Goal: Information Seeking & Learning: Find specific fact

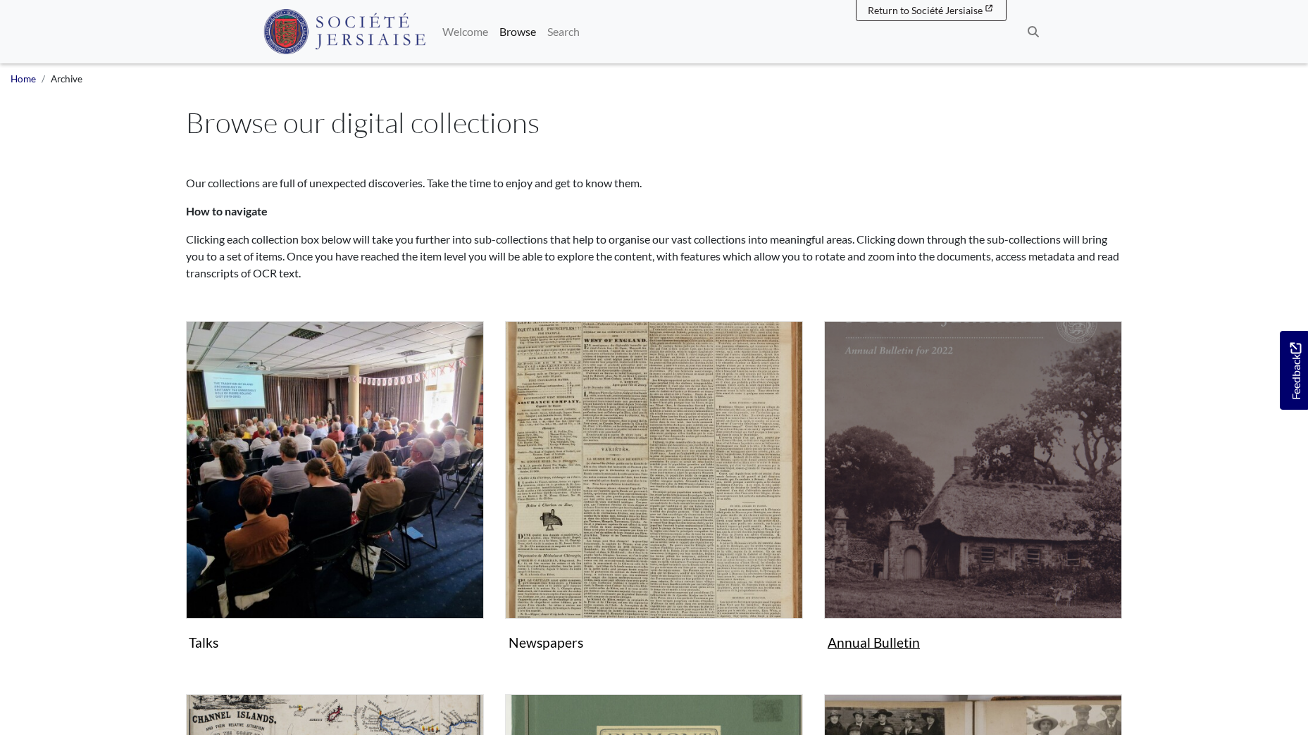
click at [928, 478] on img "Subcollection" at bounding box center [973, 470] width 298 height 298
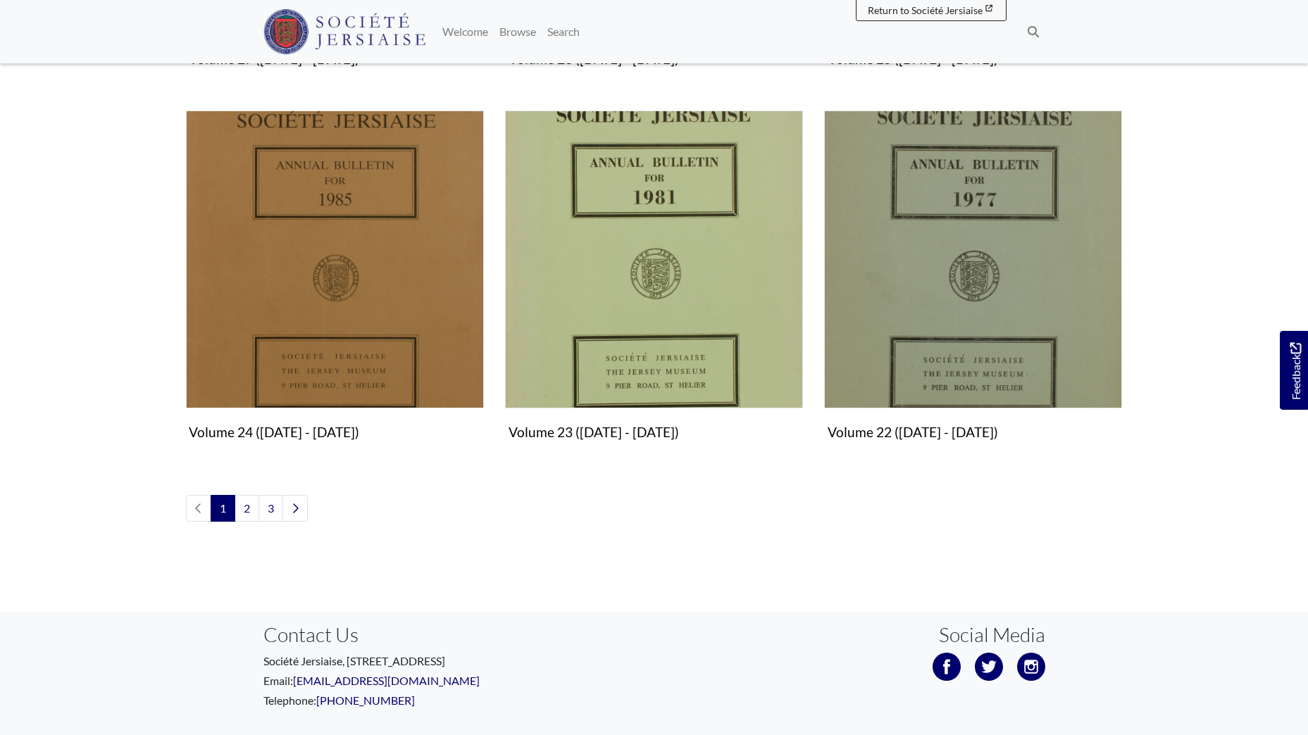
scroll to position [1622, 0]
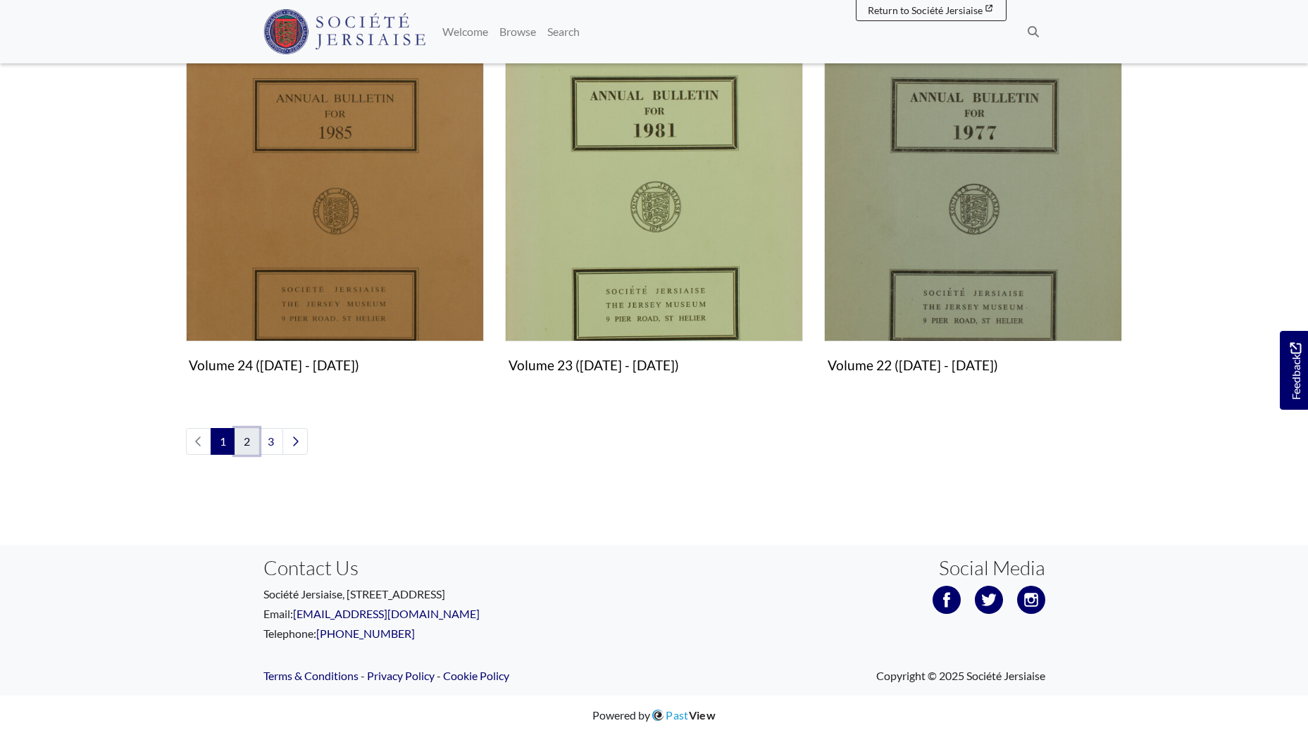
click at [245, 441] on link "2" at bounding box center [247, 441] width 25 height 27
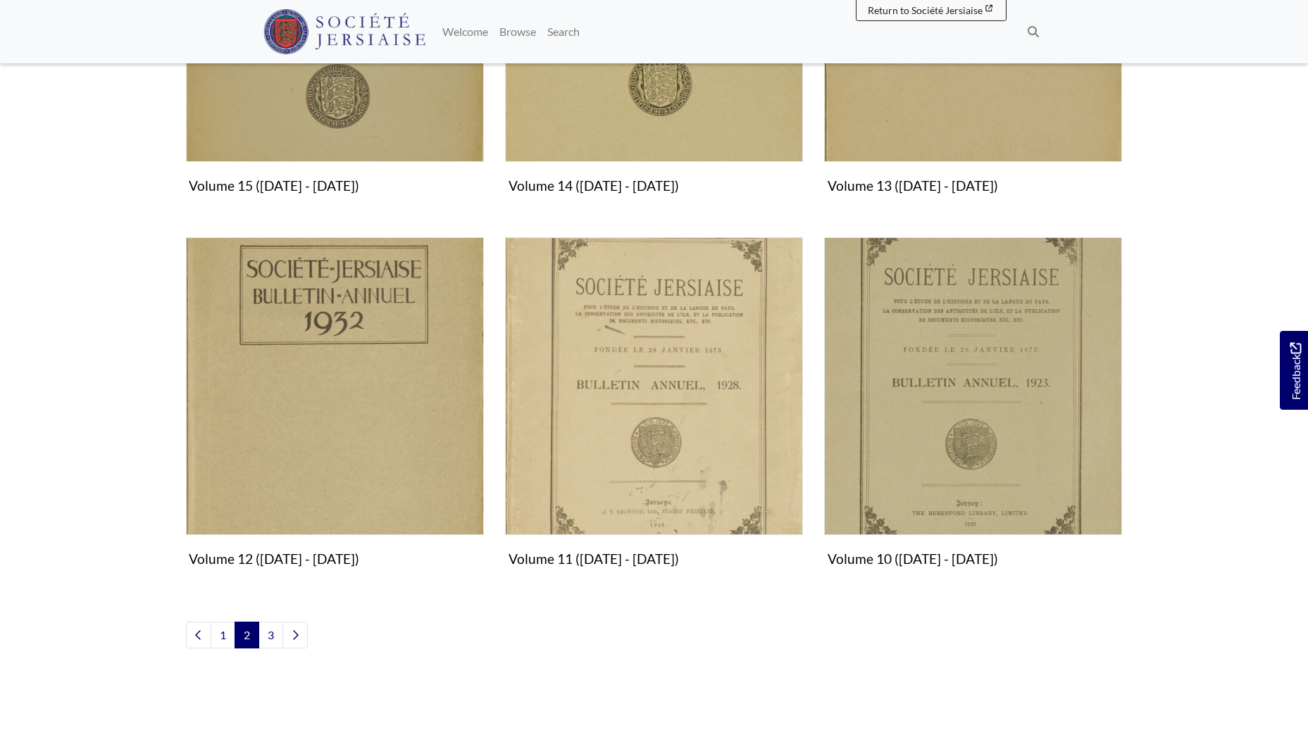
scroll to position [1452, 0]
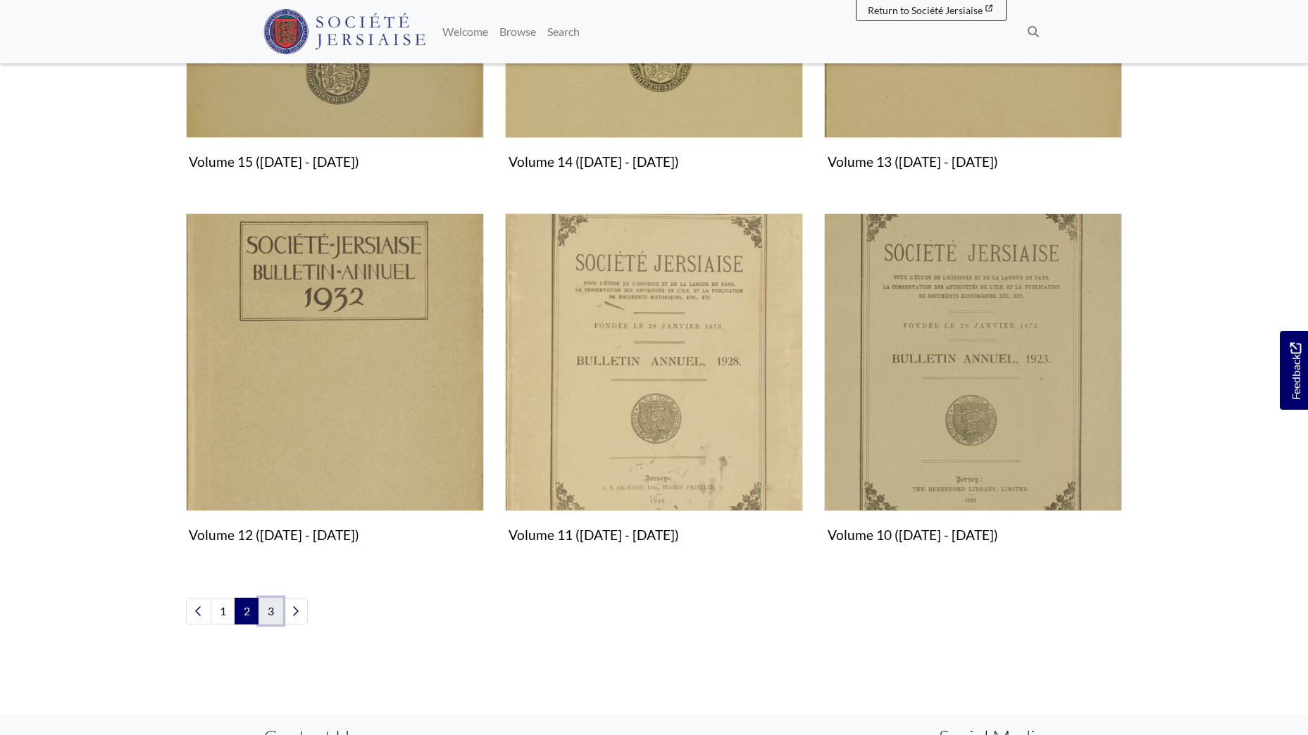
click at [270, 614] on link "3" at bounding box center [270, 611] width 25 height 27
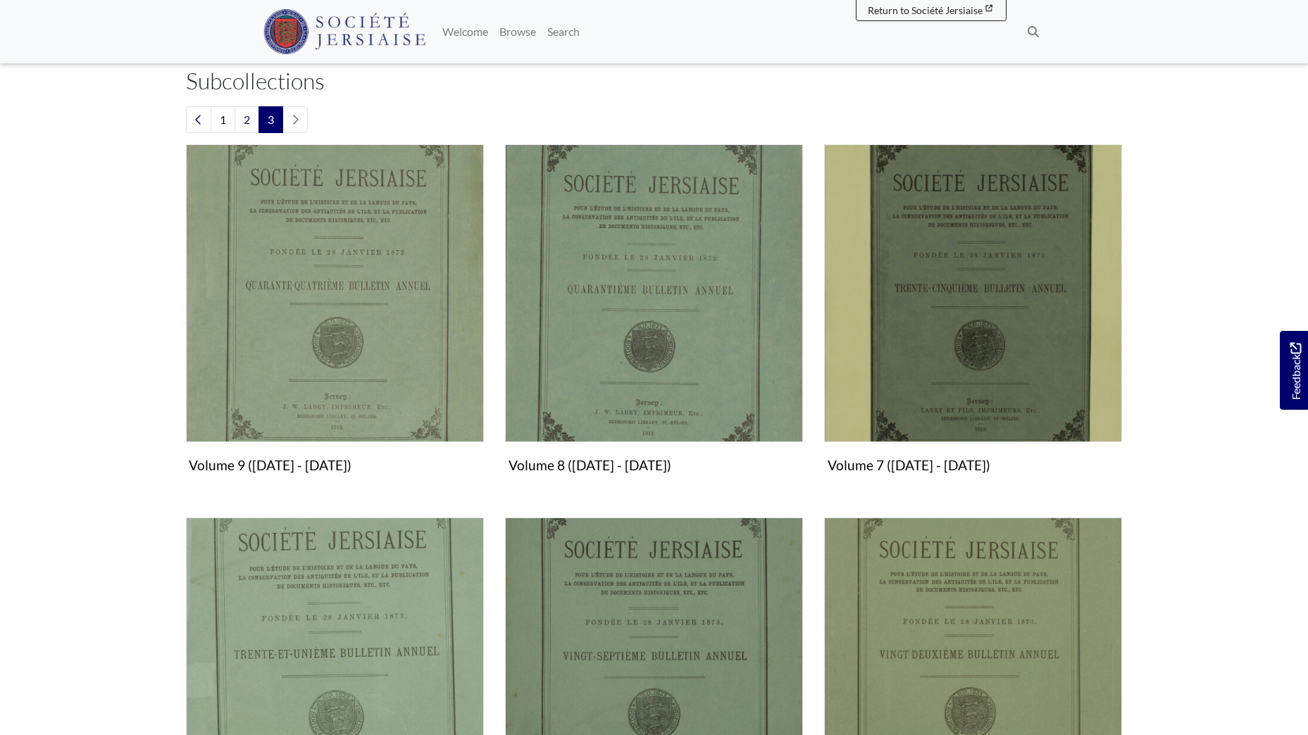
scroll to position [416, 0]
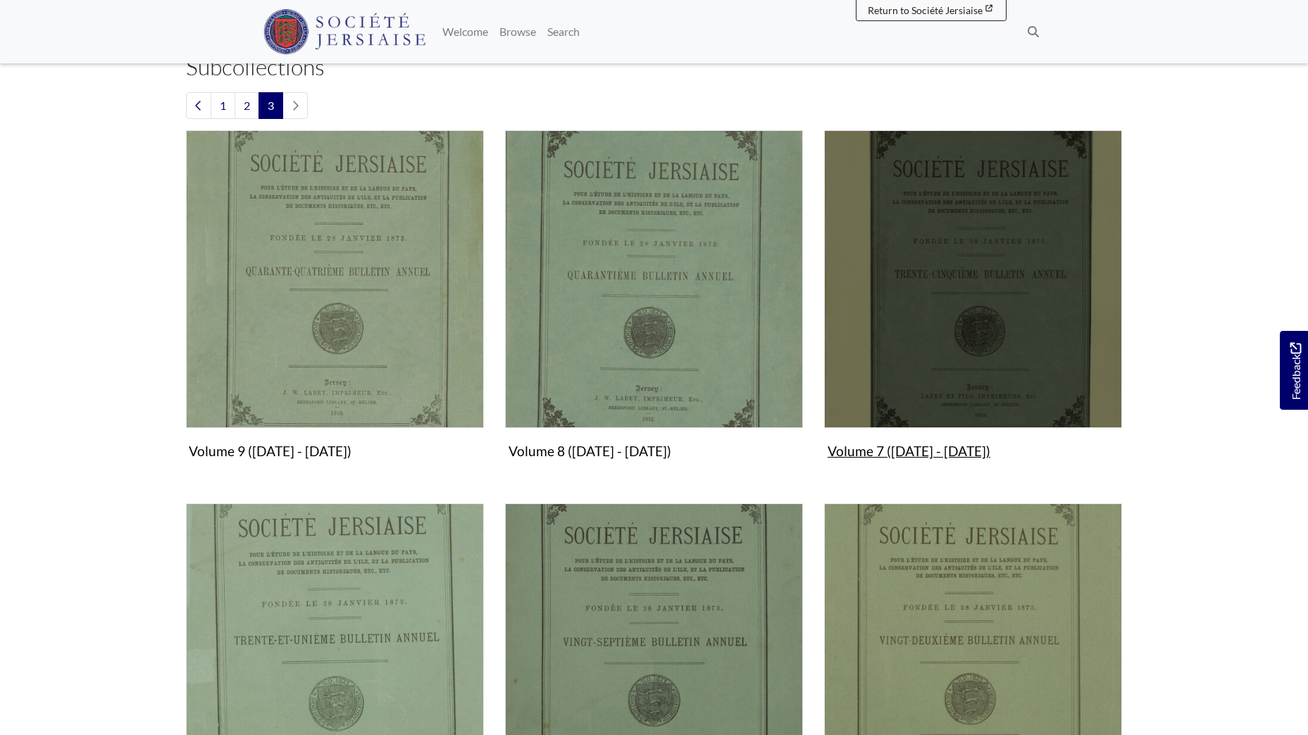
click at [959, 328] on img "Subcollection" at bounding box center [973, 279] width 298 height 298
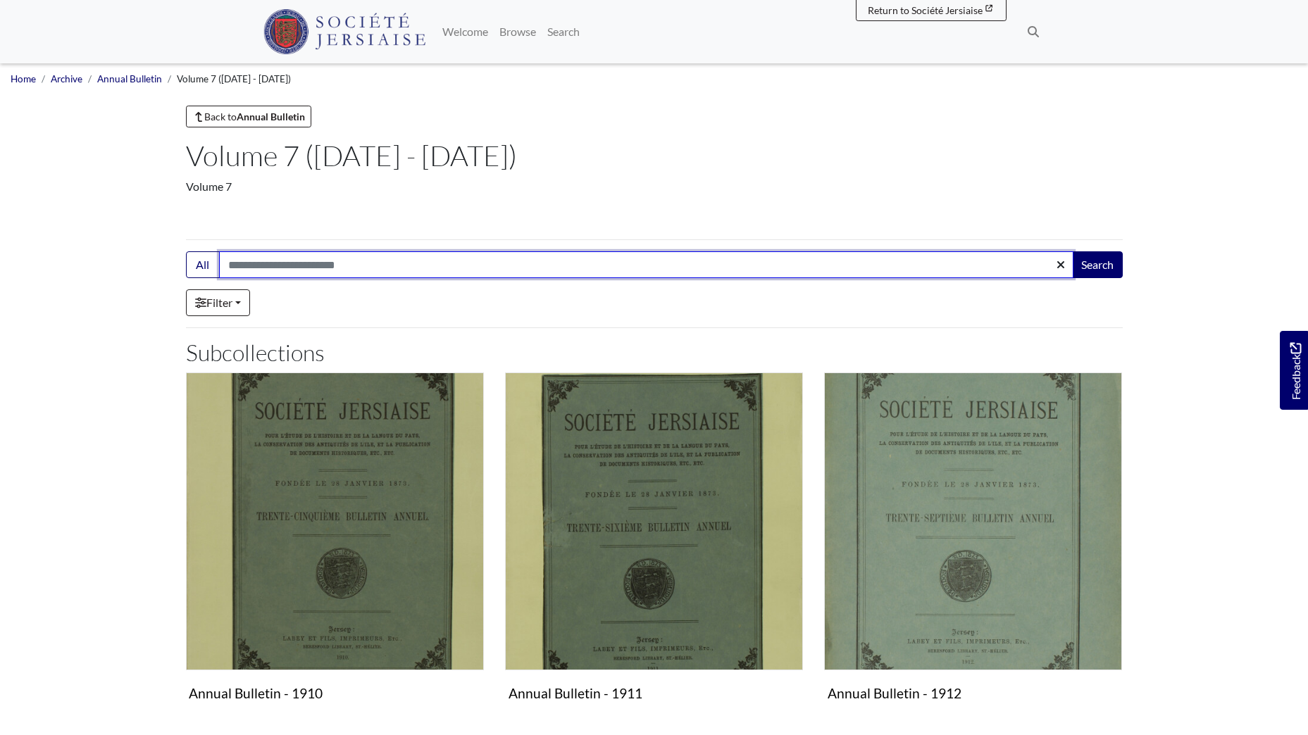
click at [306, 263] on input "Search:" at bounding box center [646, 264] width 854 height 27
type input "****"
click at [1072, 251] on button "Search" at bounding box center [1097, 264] width 51 height 27
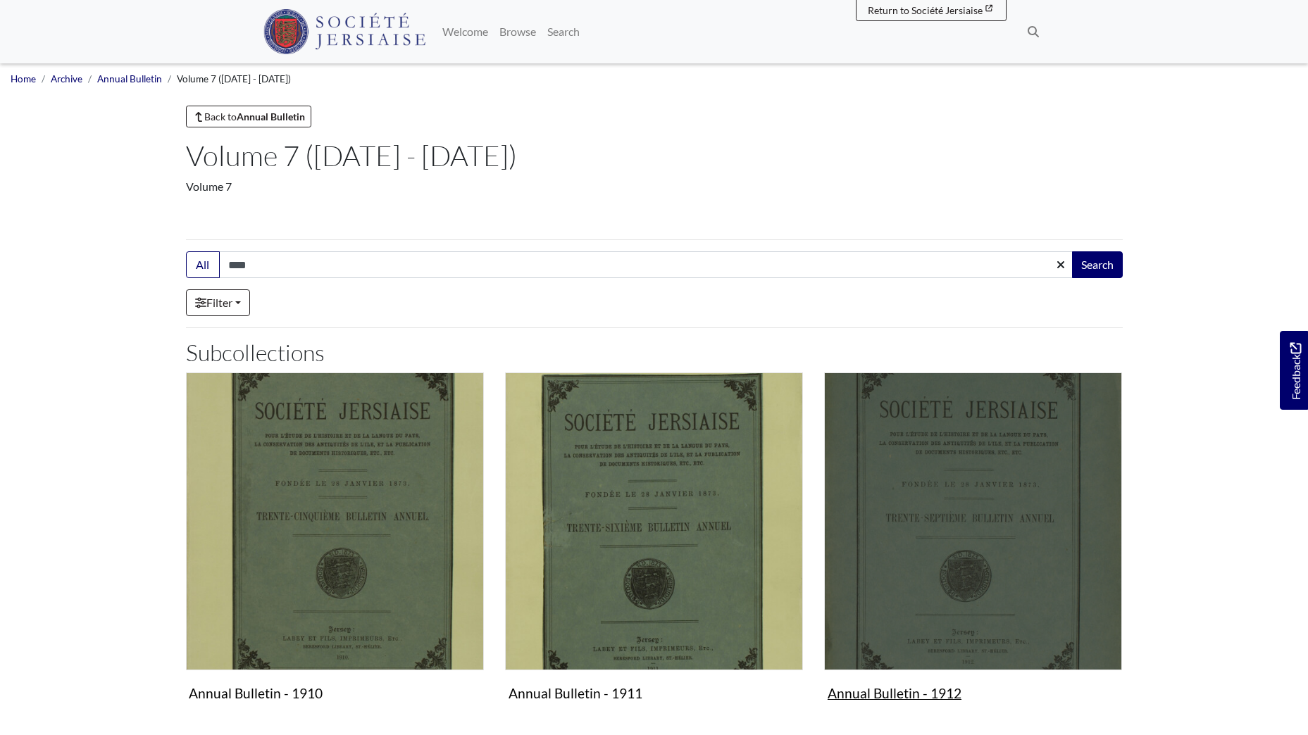
click at [911, 509] on img "Subcollection" at bounding box center [973, 522] width 298 height 298
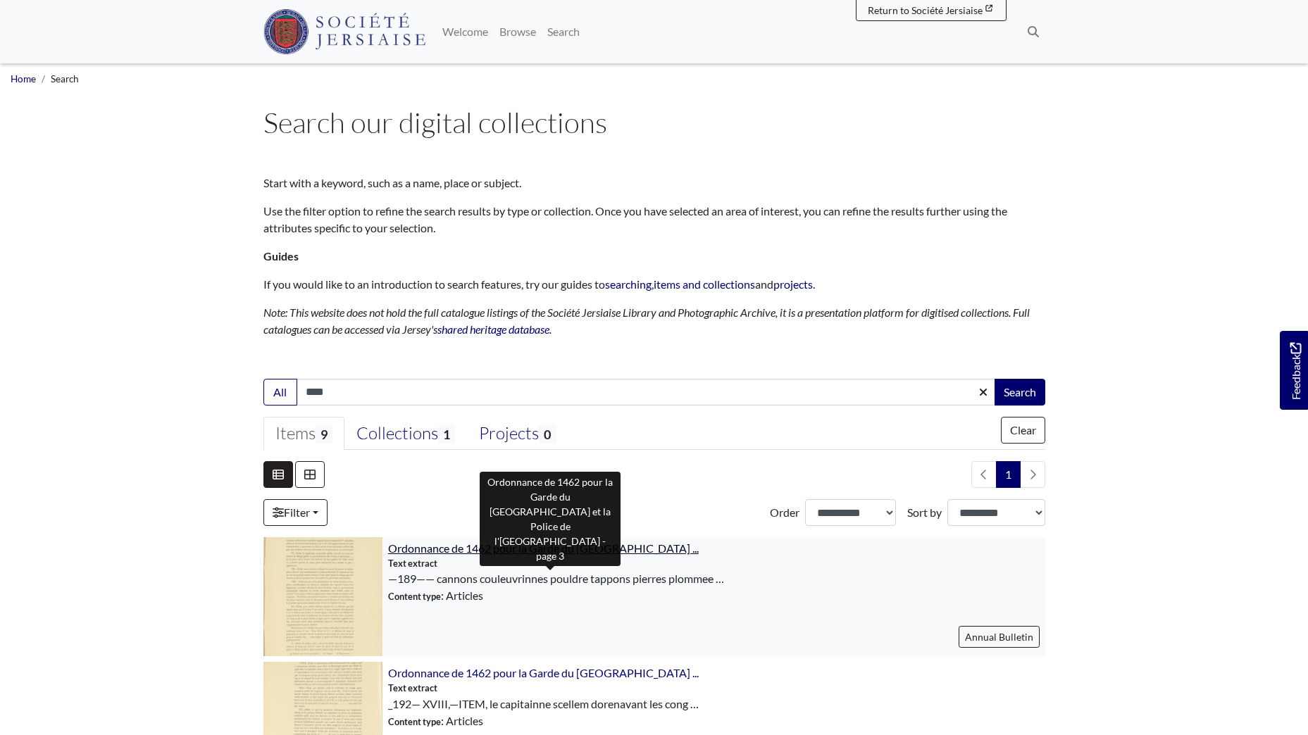
click at [416, 550] on span "Ordonnance de 1462 pour la Garde du Château de Mont Orgueil ..." at bounding box center [543, 548] width 311 height 13
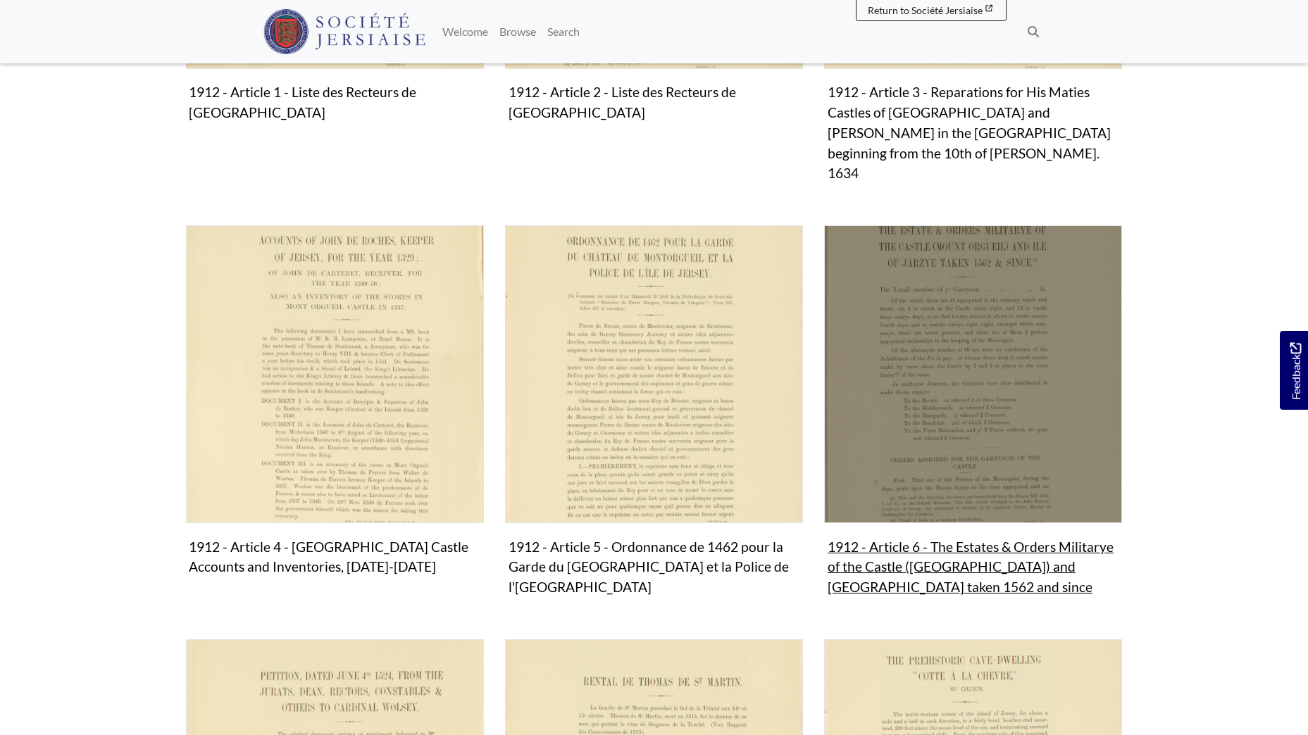
scroll to position [563, 0]
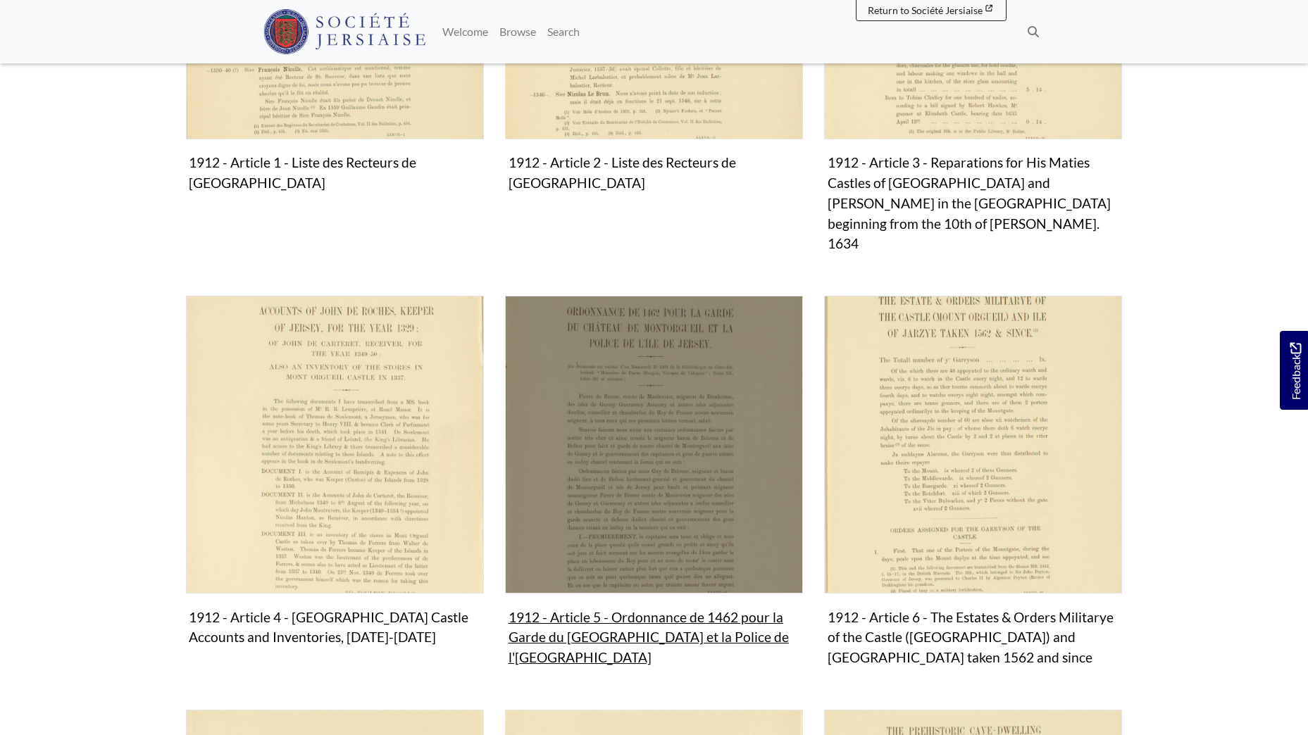
click at [688, 600] on figure "1912 - Article 5 - Ordonnance de 1462 pour la Garde du Château de Mont Orgueil …" at bounding box center [654, 484] width 298 height 376
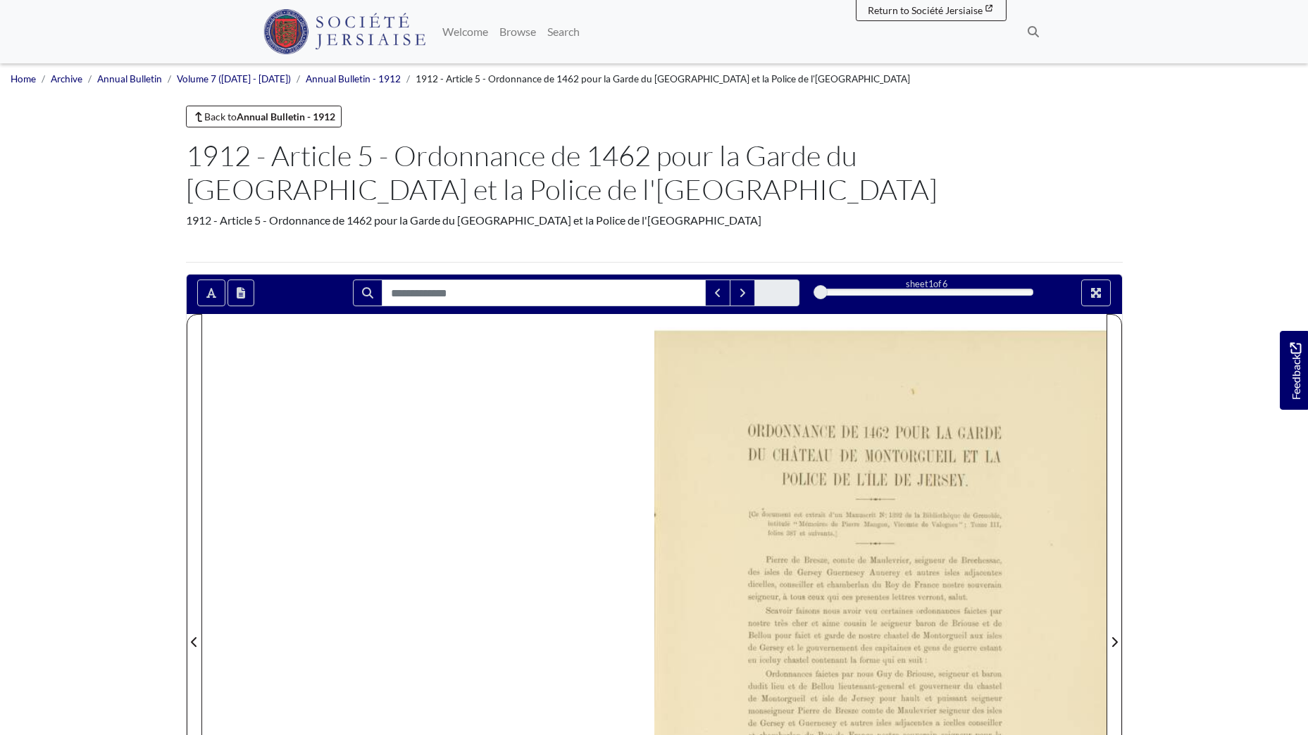
drag, startPoint x: 394, startPoint y: 160, endPoint x: 613, endPoint y: 189, distance: 221.0
click at [613, 189] on h1 "1912 - Article 5 - Ordonnance de 1462 pour la Garde du Château de Mont Orgueil …" at bounding box center [654, 173] width 937 height 68
drag, startPoint x: 613, startPoint y: 189, endPoint x: 512, endPoint y: 177, distance: 101.5
copy h1 "Ordonnance de 1462 pour la Garde du Château de Mont Orgueil et la Police de l'I…"
click at [798, 223] on div "1912 - Article 5 - Ordonnance de 1462 pour la Garde du Château de Mont Orgueil …" at bounding box center [654, 220] width 937 height 17
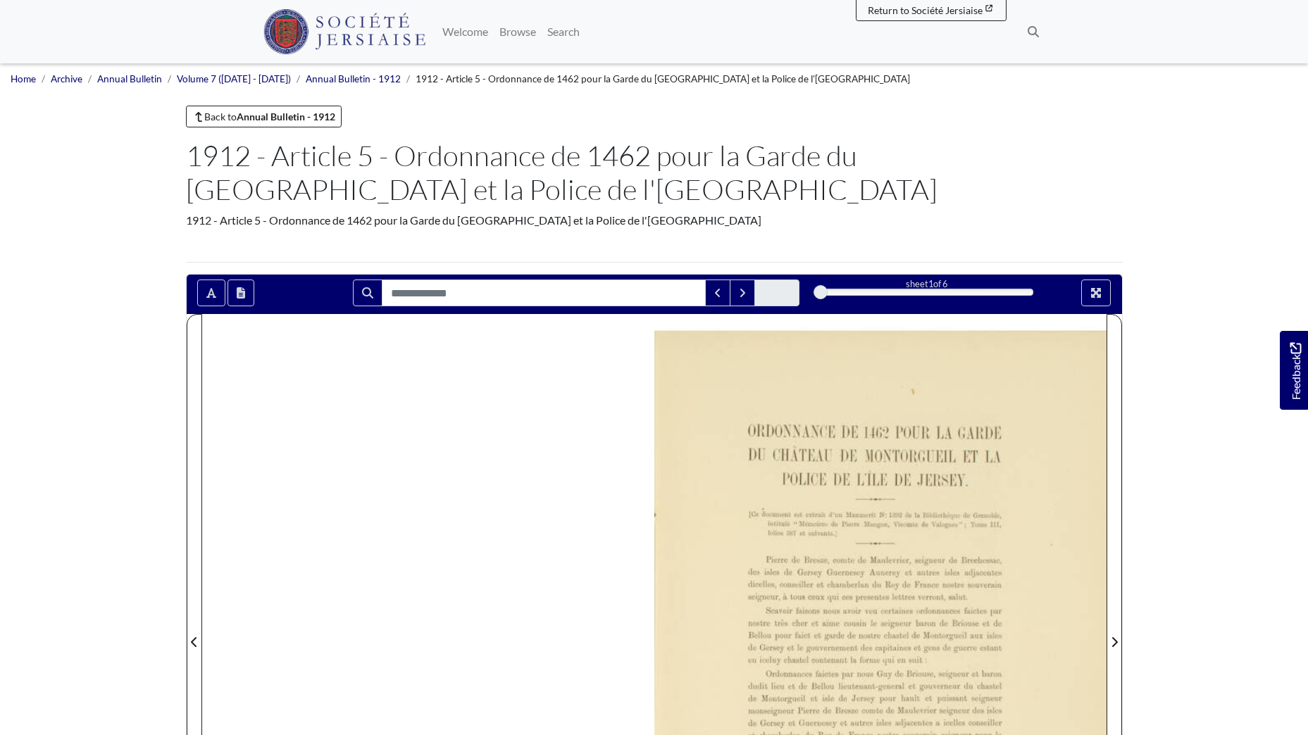
click at [1213, 437] on body "Menu" at bounding box center [654, 672] width 1308 height 1344
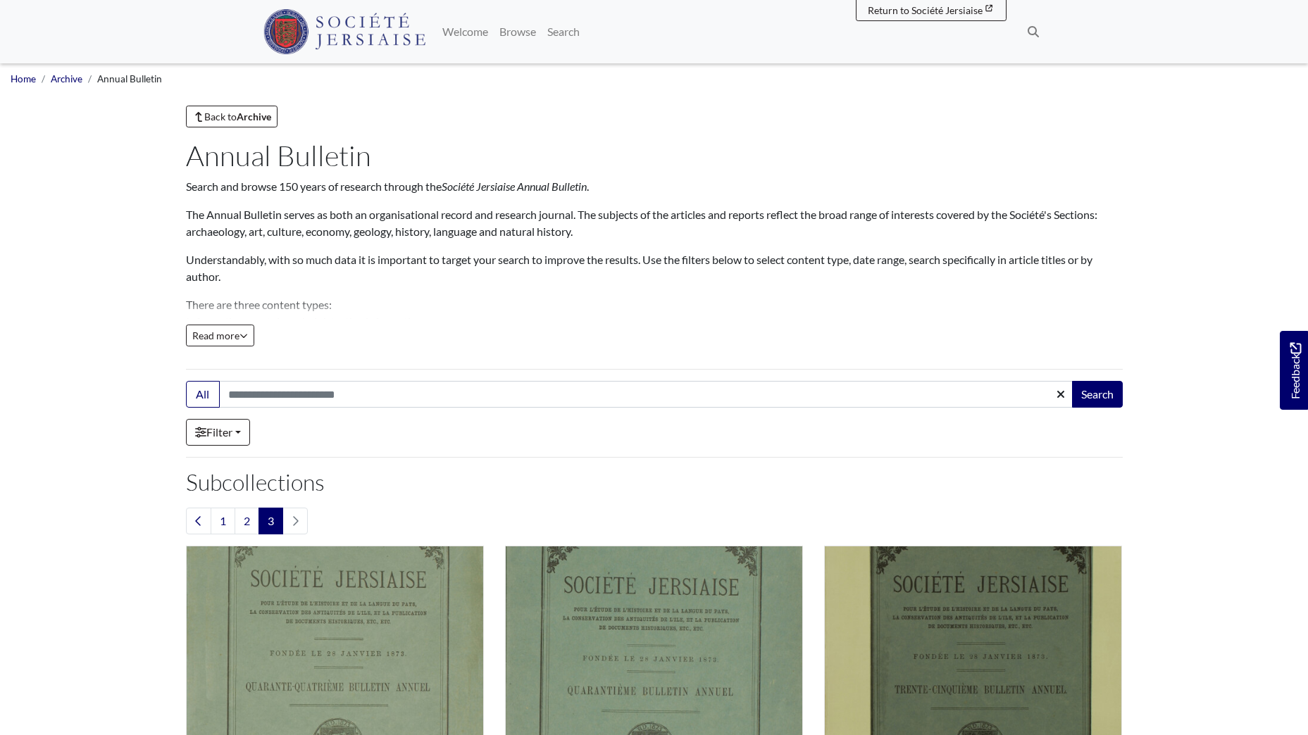
scroll to position [416, 0]
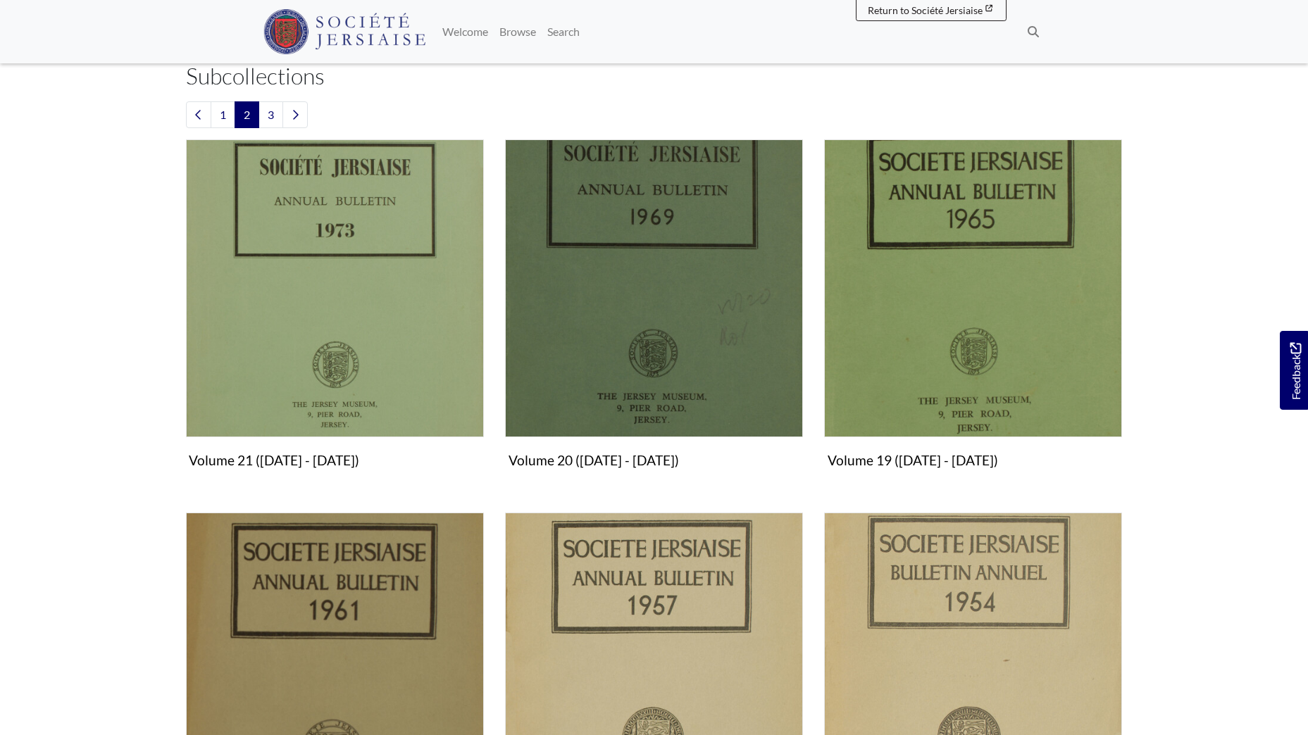
scroll to position [380, 0]
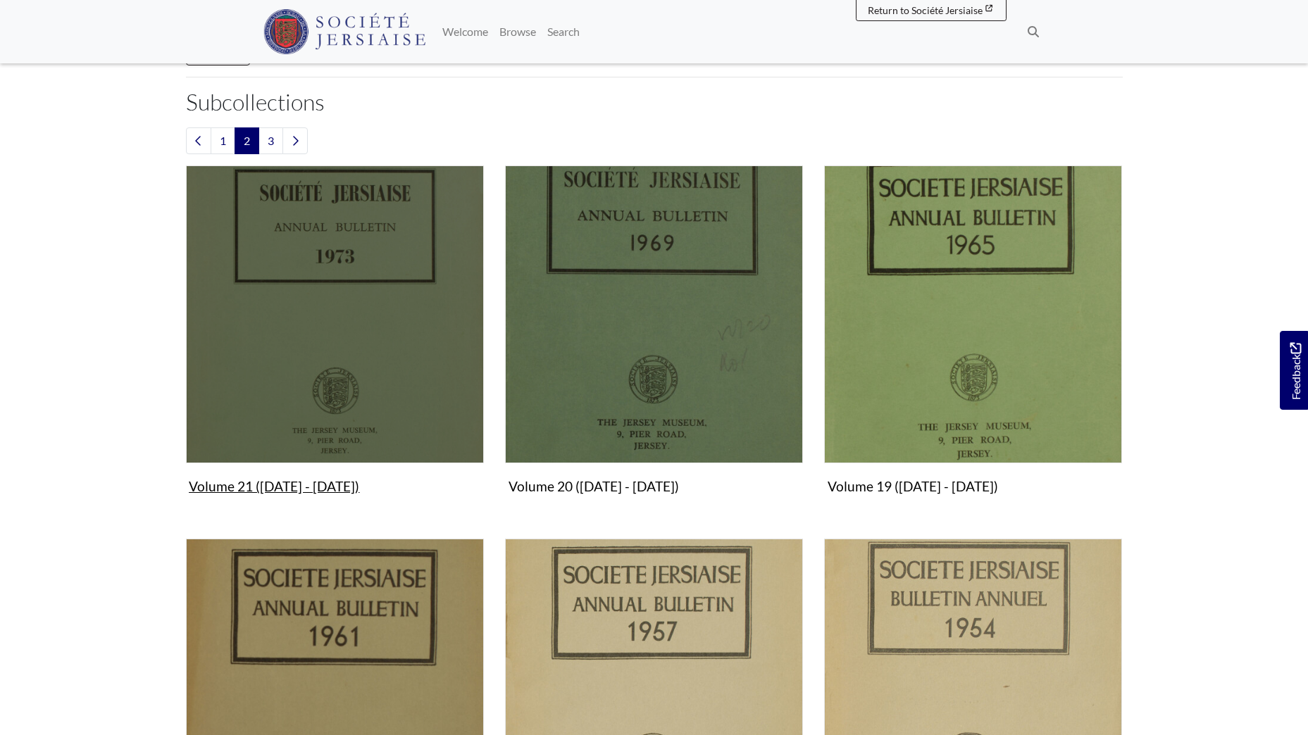
click at [346, 285] on img "Subcollection" at bounding box center [335, 315] width 298 height 298
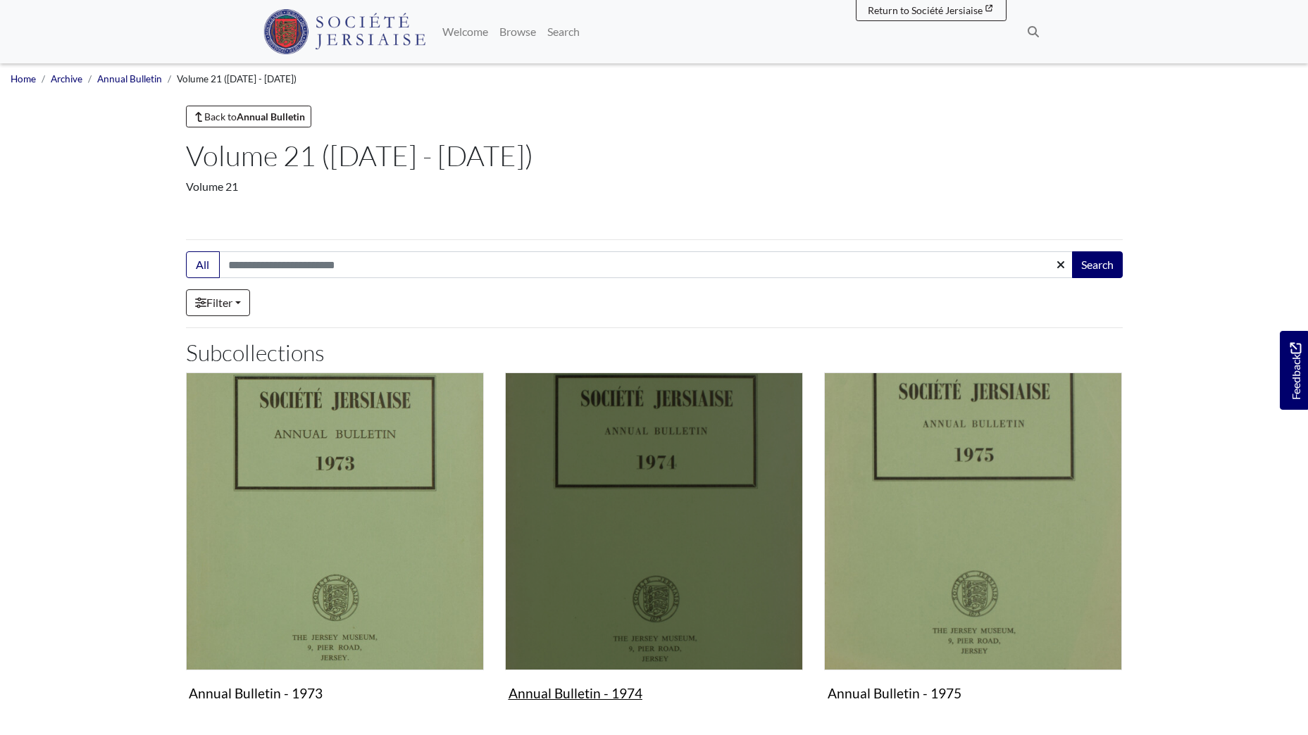
click at [601, 481] on img "Subcollection" at bounding box center [654, 522] width 298 height 298
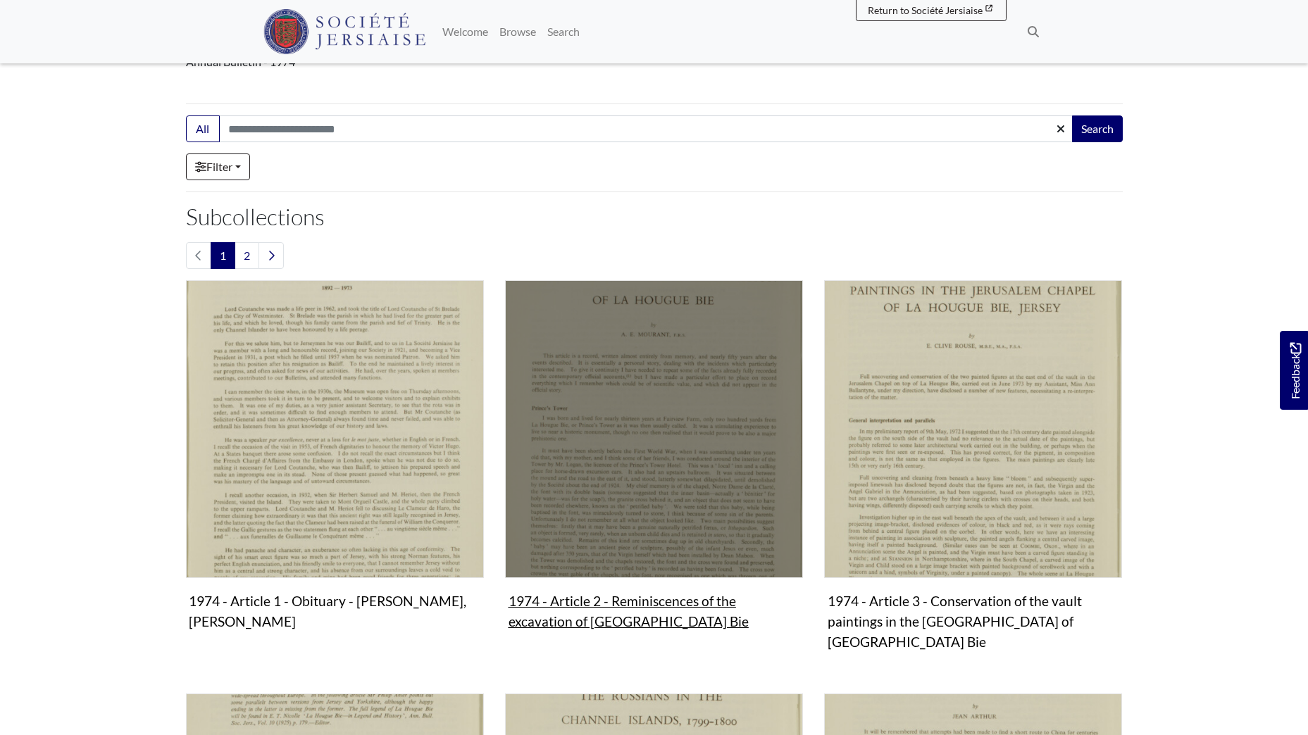
scroll to position [141, 0]
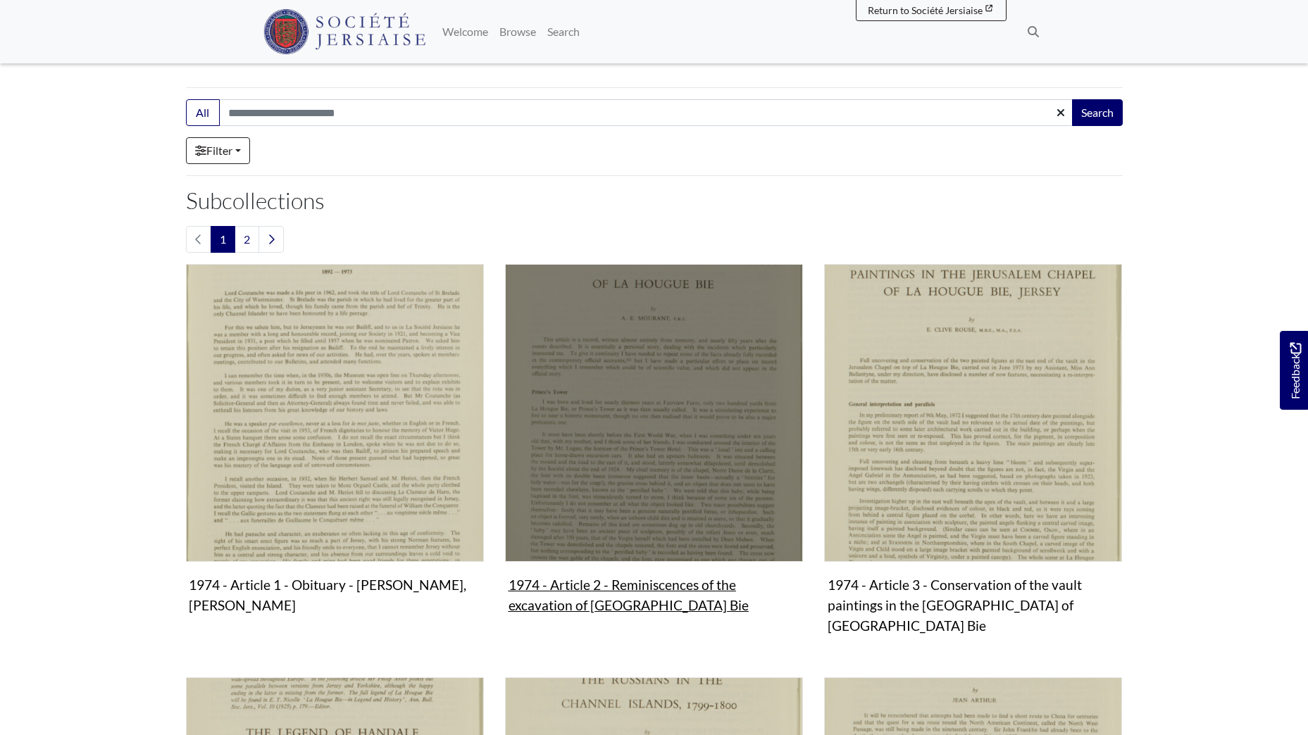
click at [630, 438] on img "Subcollection" at bounding box center [654, 413] width 298 height 298
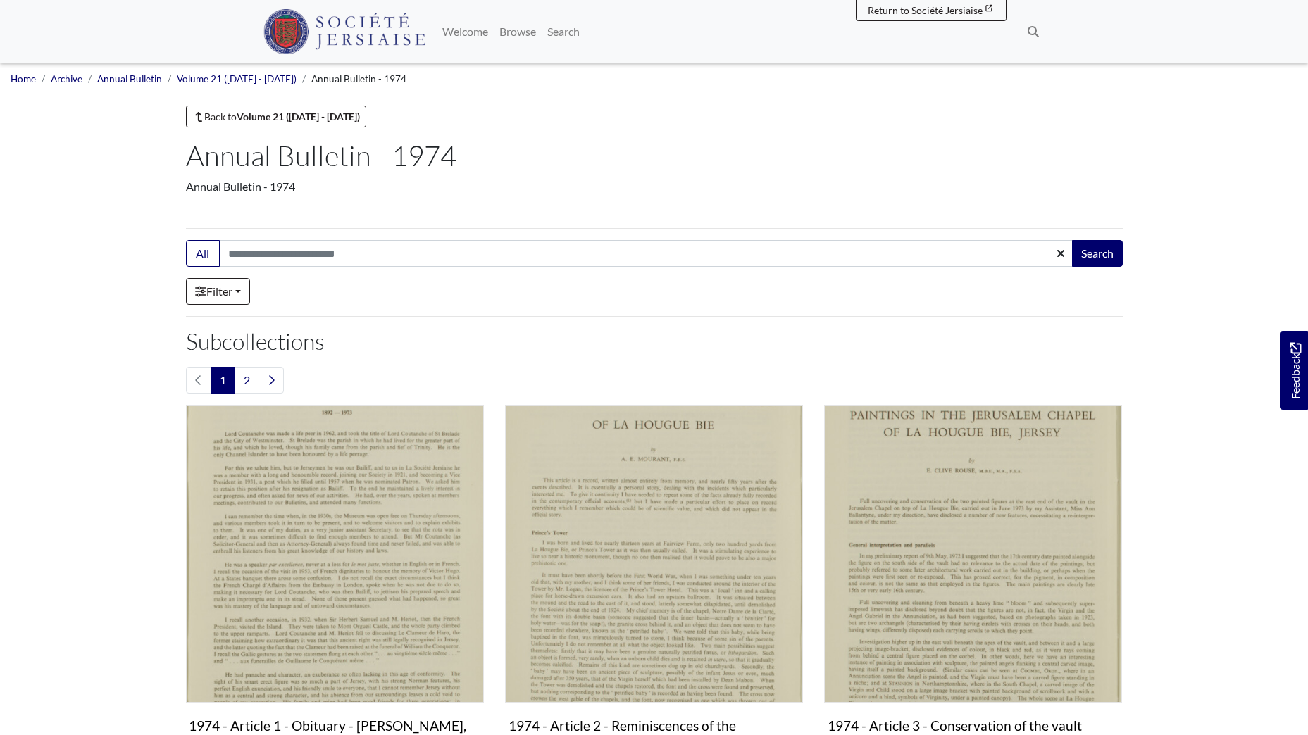
scroll to position [141, 0]
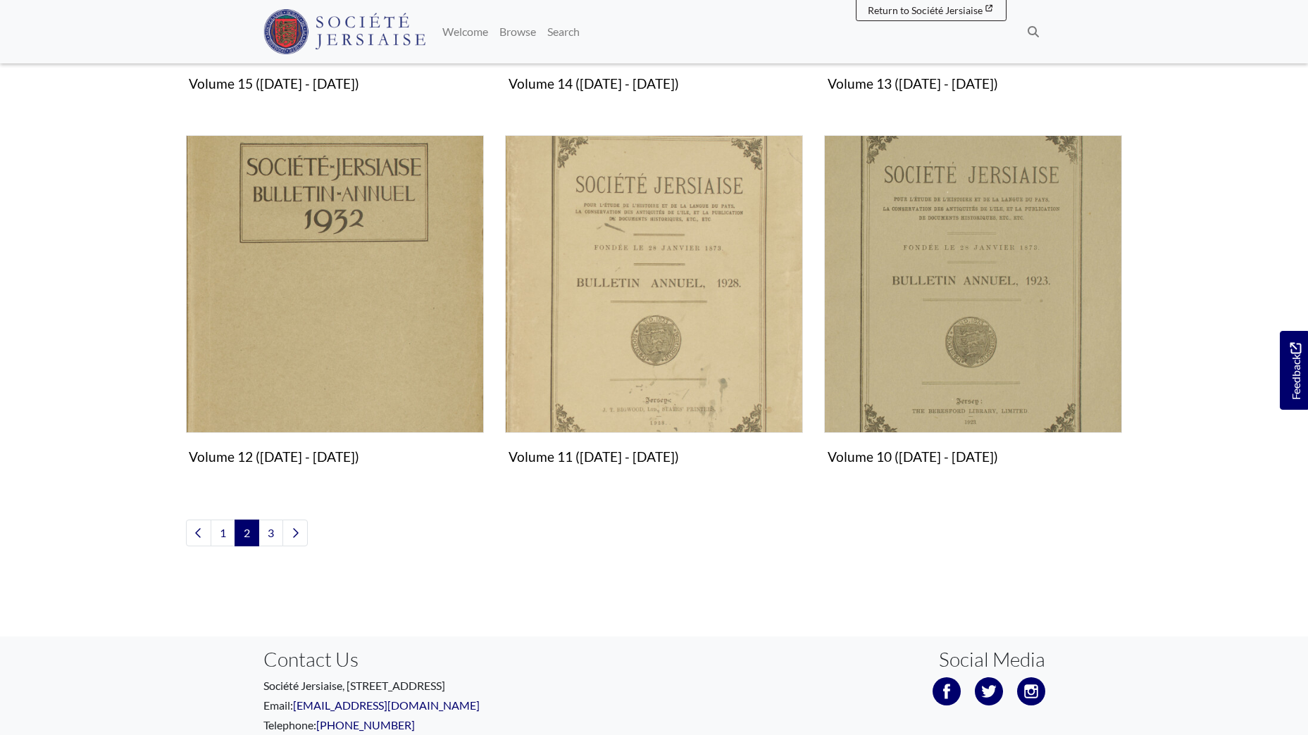
scroll to position [1622, 0]
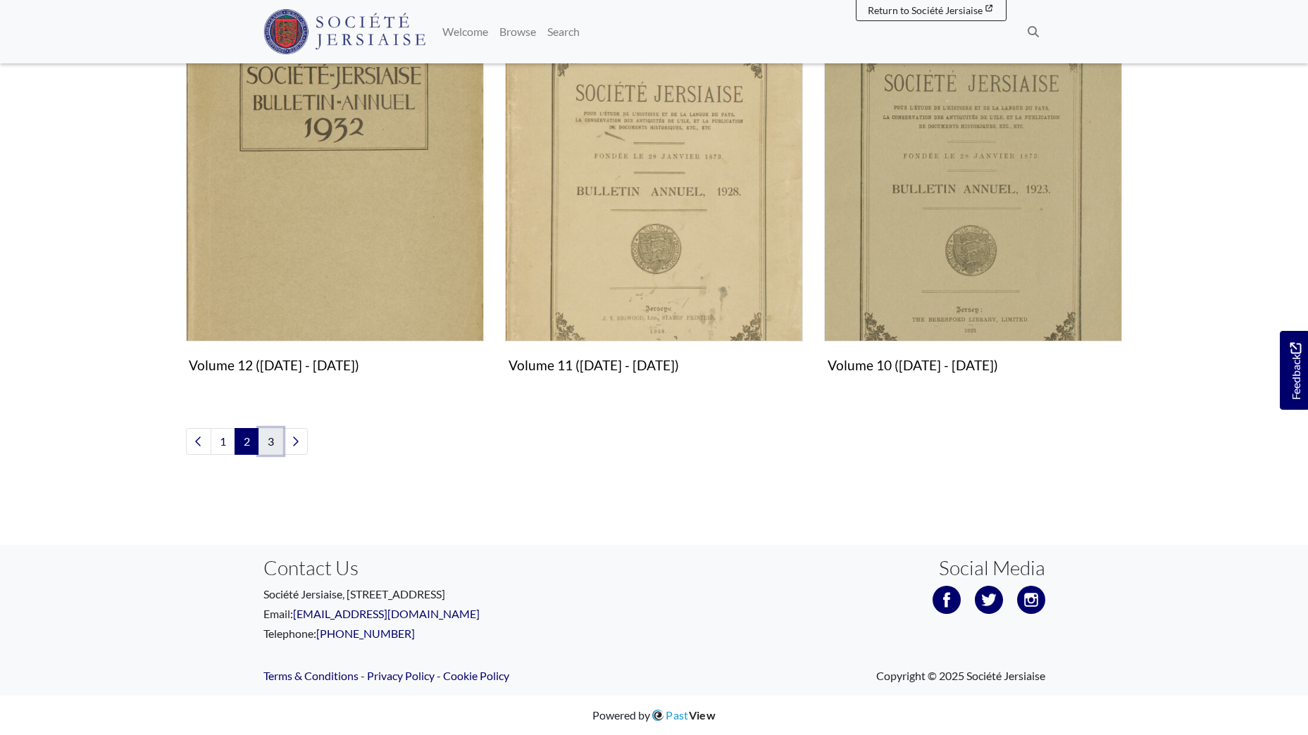
click at [268, 440] on link "3" at bounding box center [270, 441] width 25 height 27
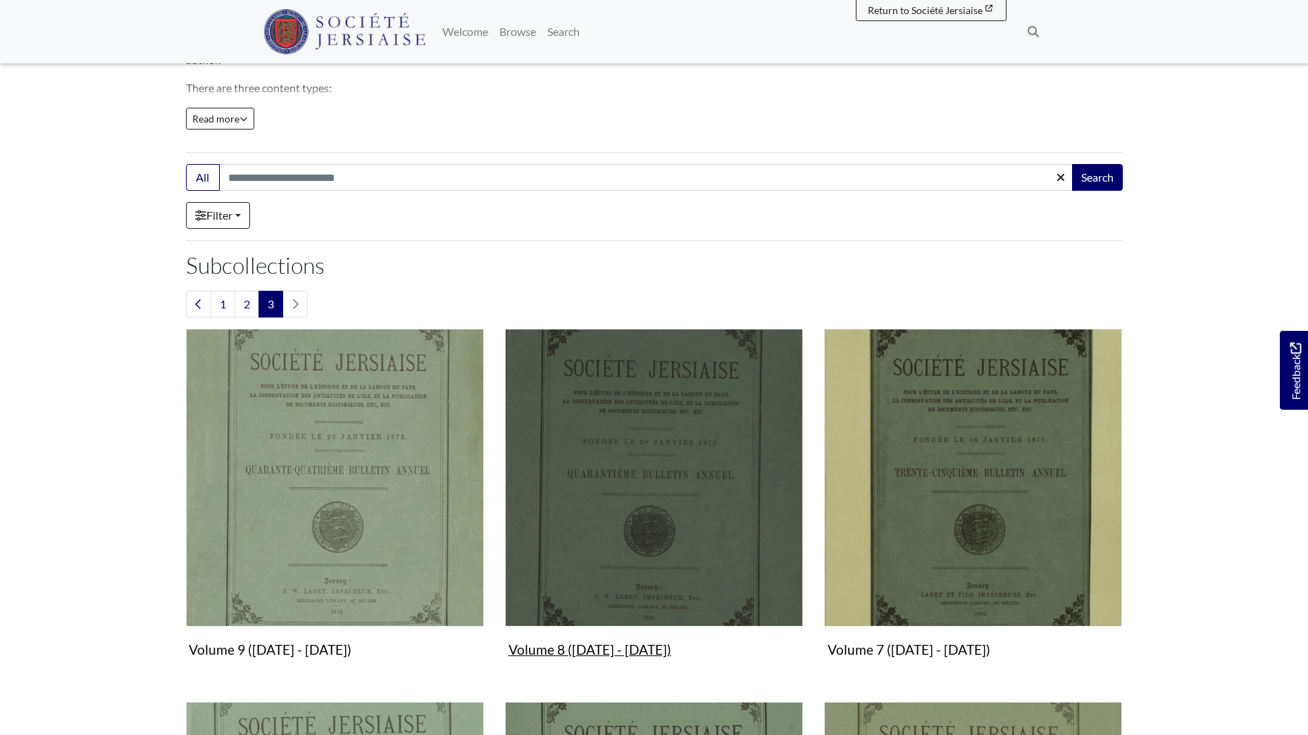
scroll to position [215, 0]
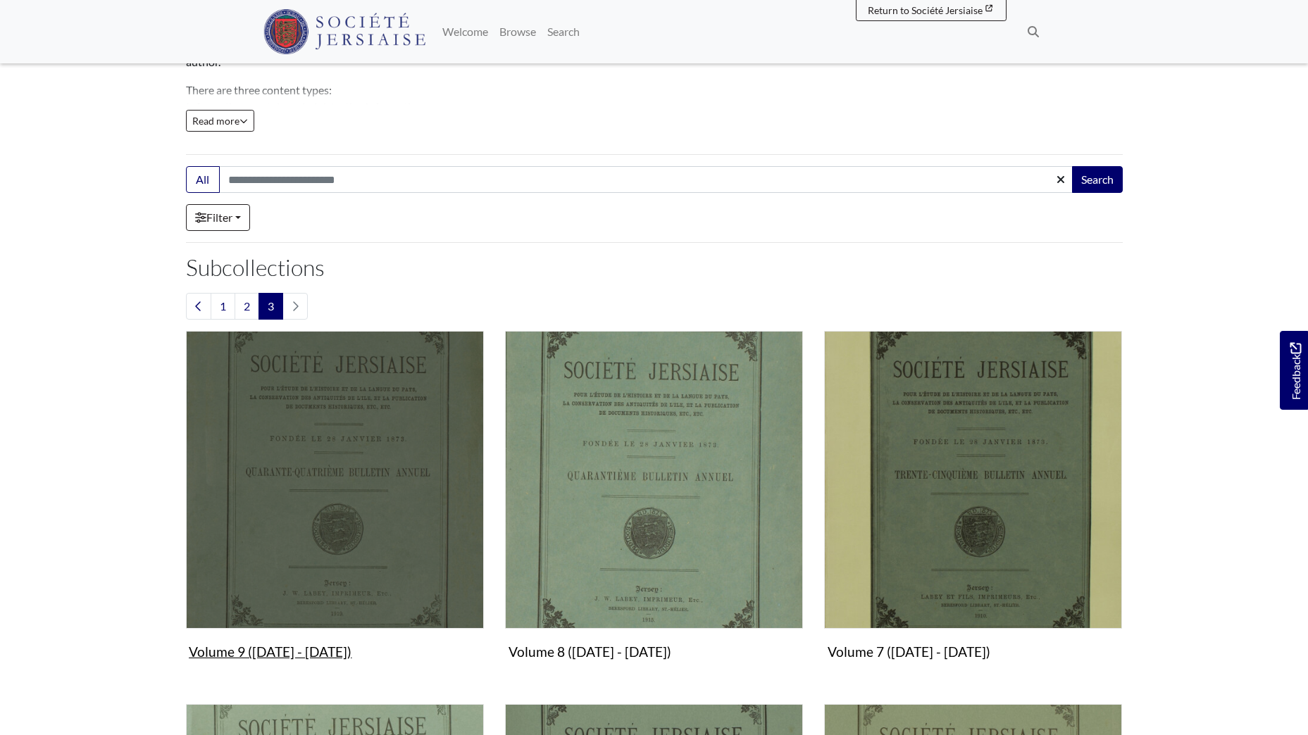
click at [360, 459] on img "Subcollection" at bounding box center [335, 480] width 298 height 298
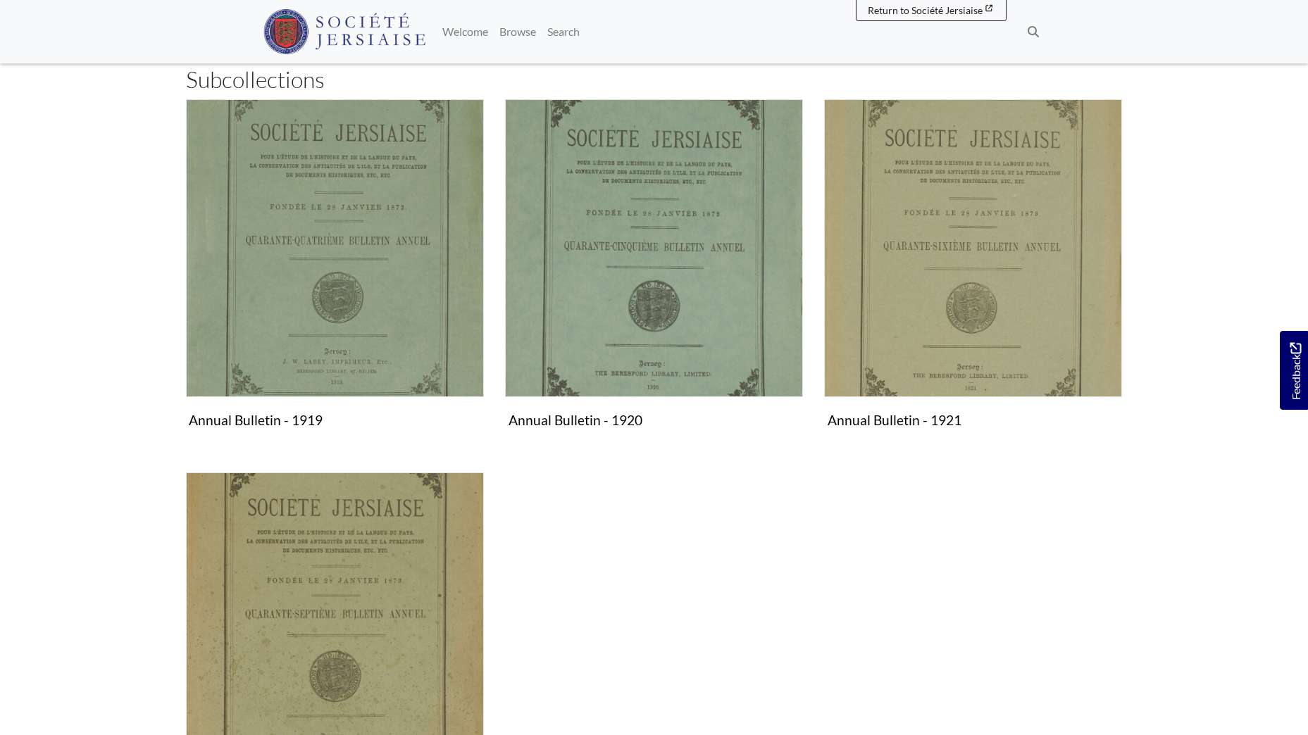
scroll to position [282, 0]
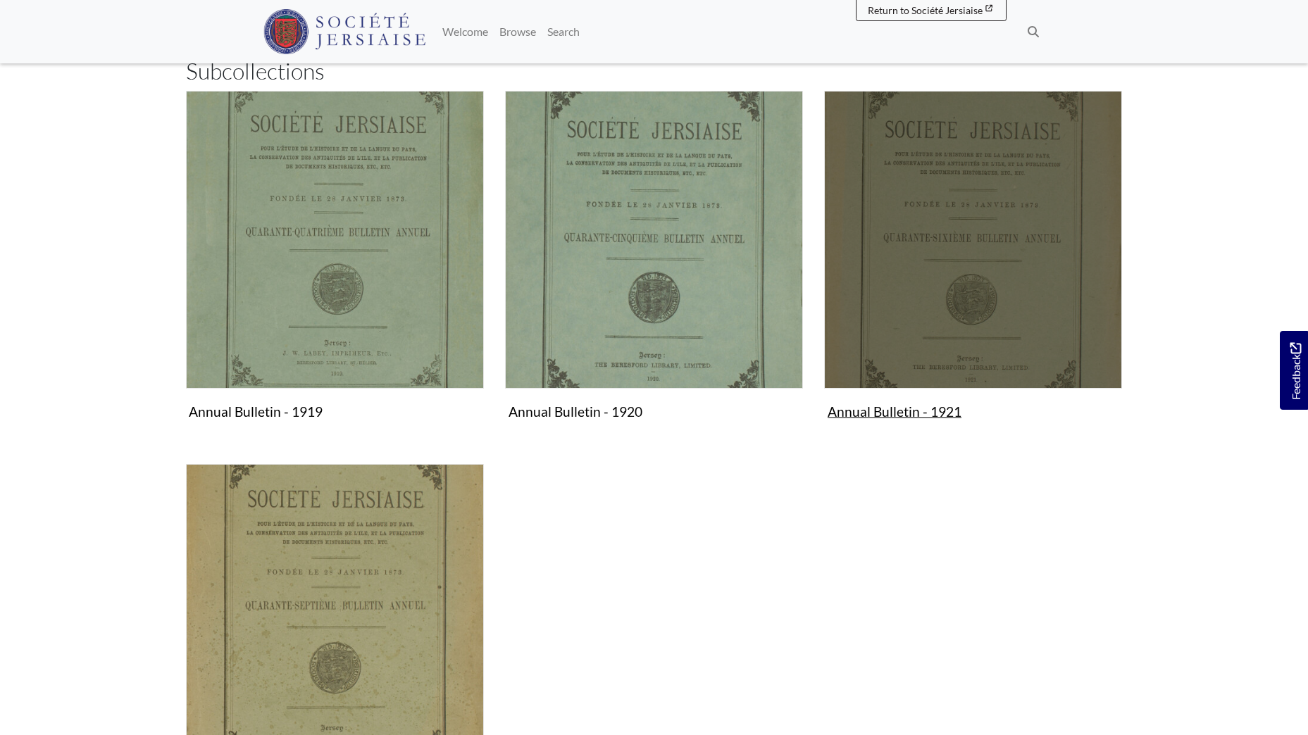
click at [1018, 197] on img "Subcollection" at bounding box center [973, 240] width 298 height 298
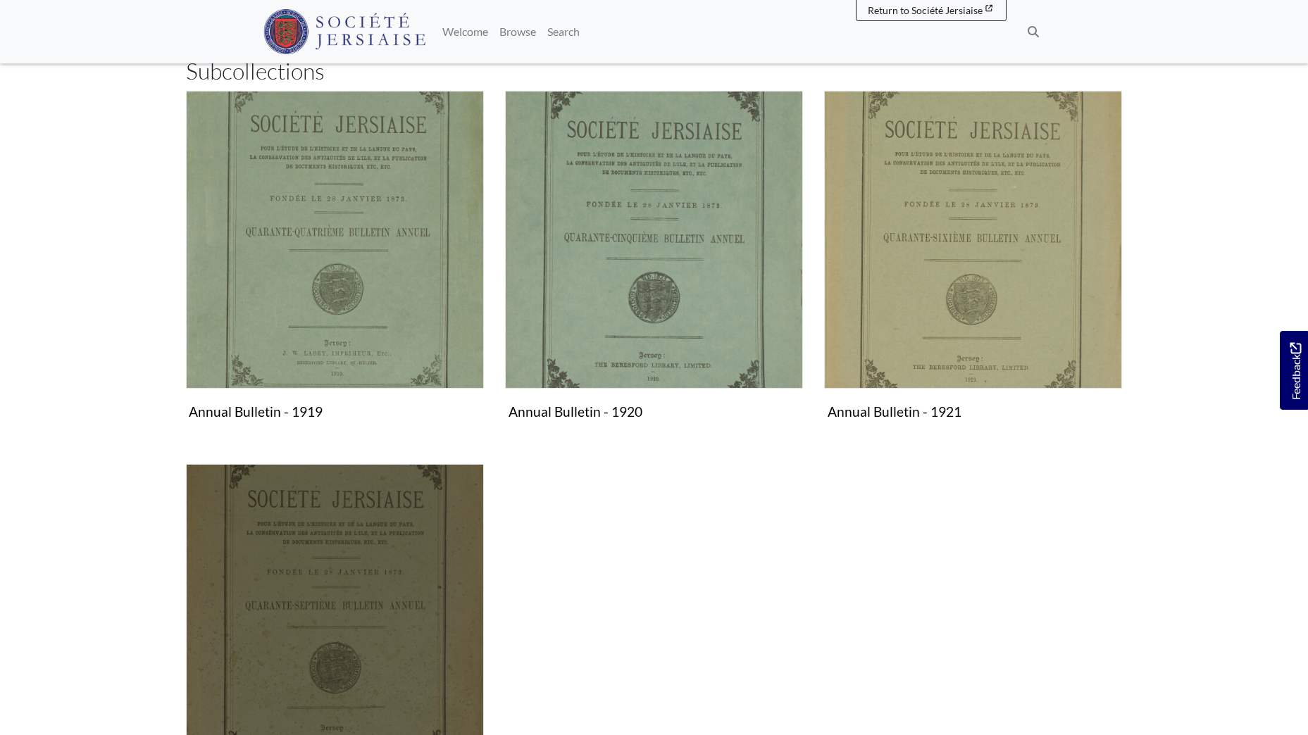
click at [370, 579] on img "Subcollection" at bounding box center [335, 613] width 298 height 298
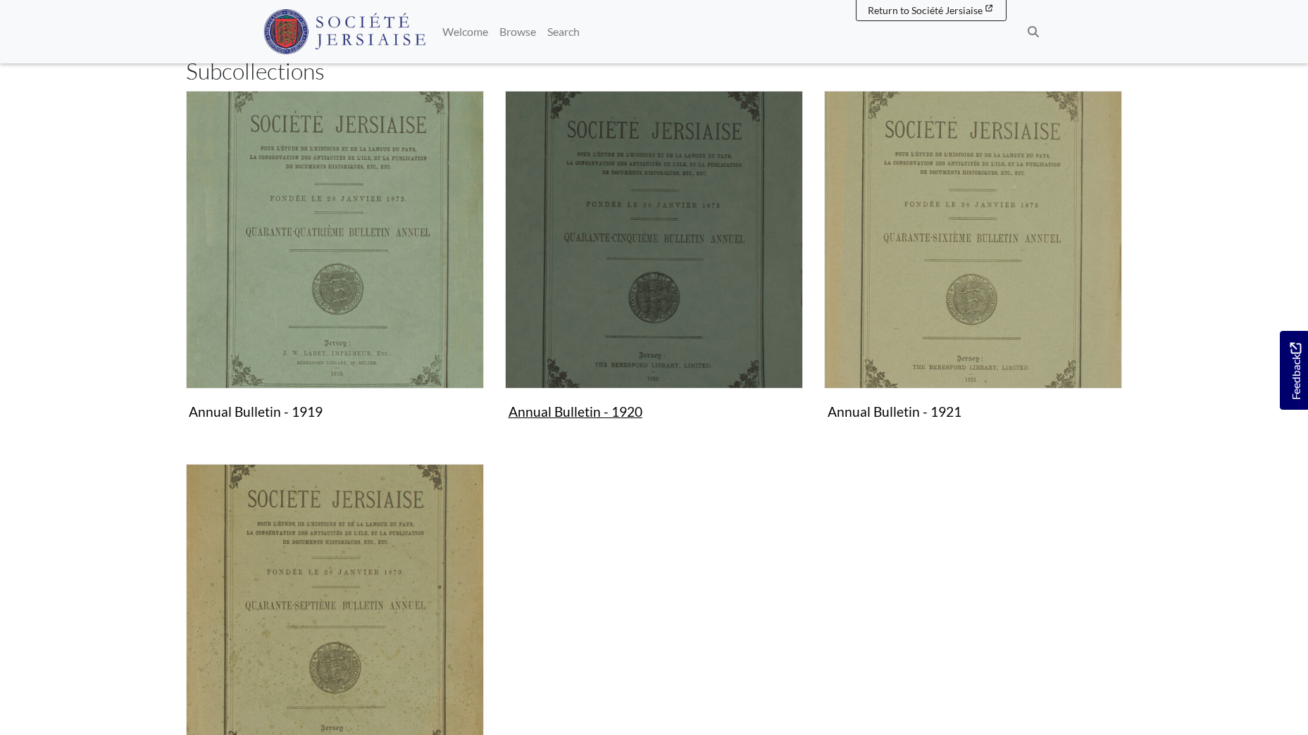
click at [621, 204] on img "Subcollection" at bounding box center [654, 240] width 298 height 298
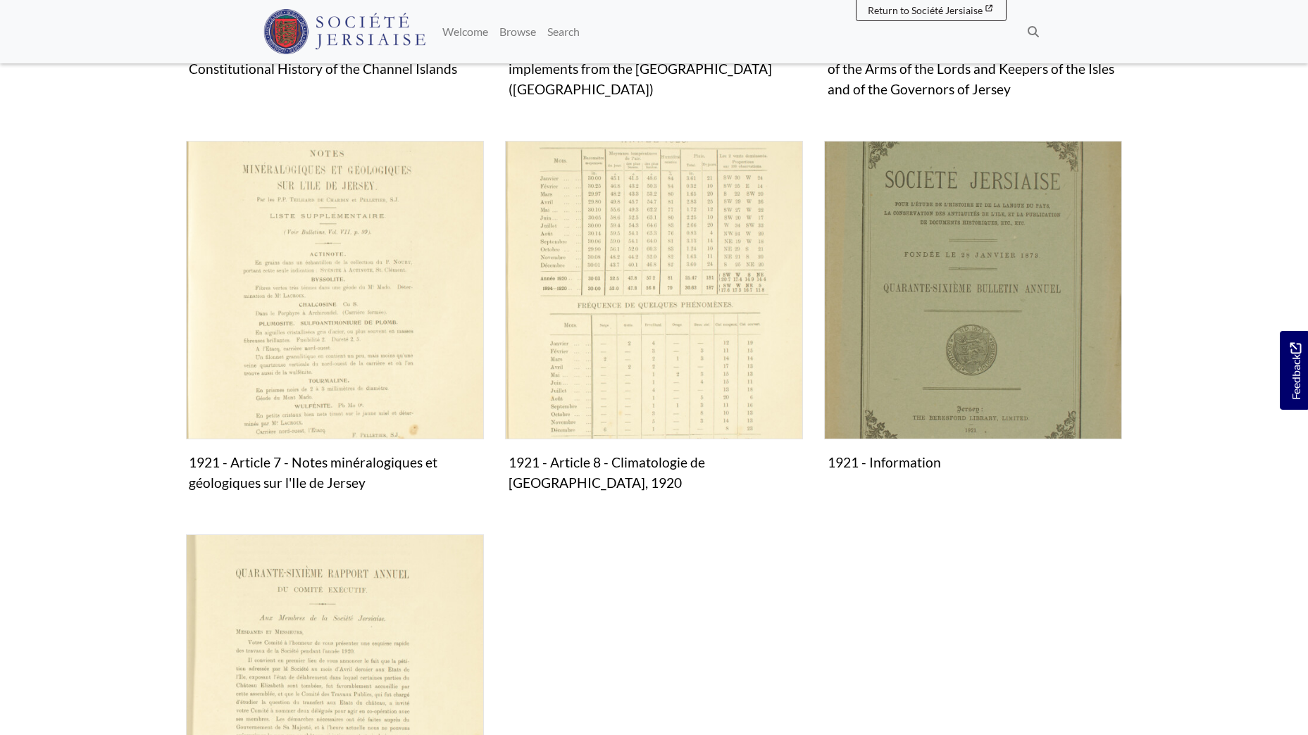
scroll to position [1127, 0]
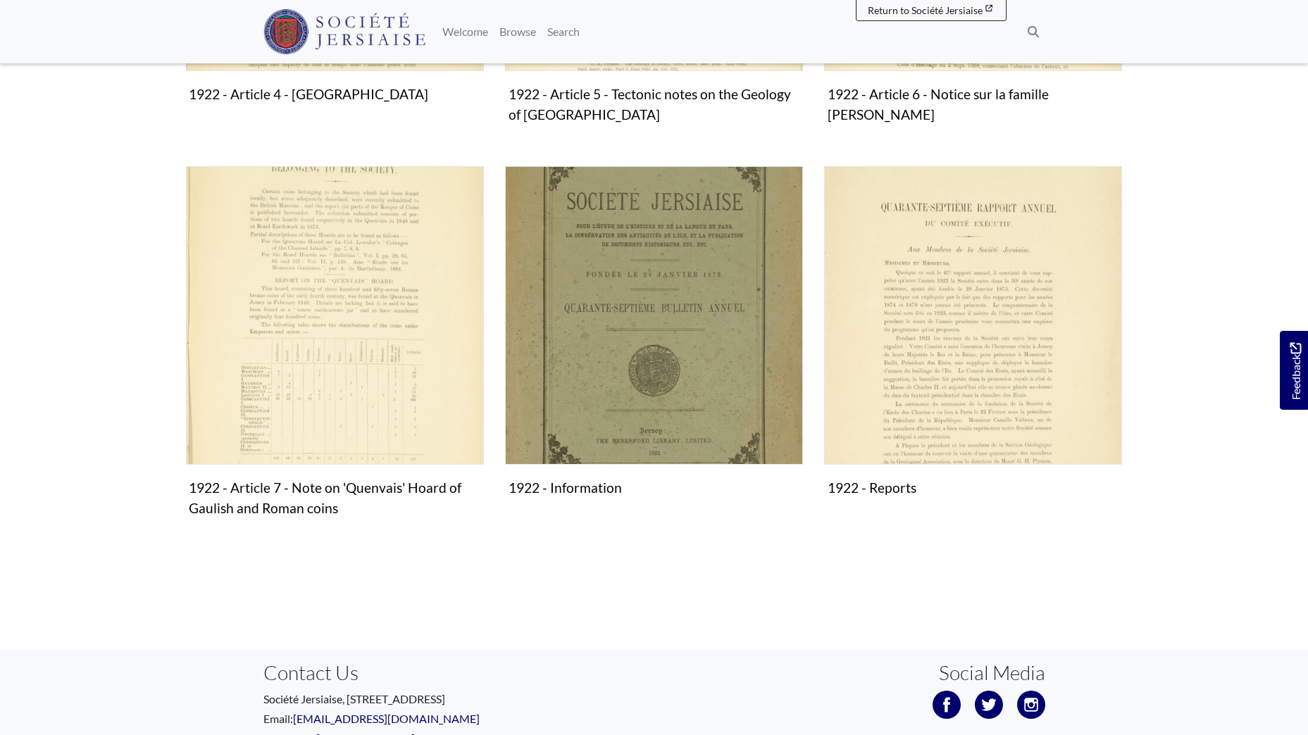
scroll to position [1107, 0]
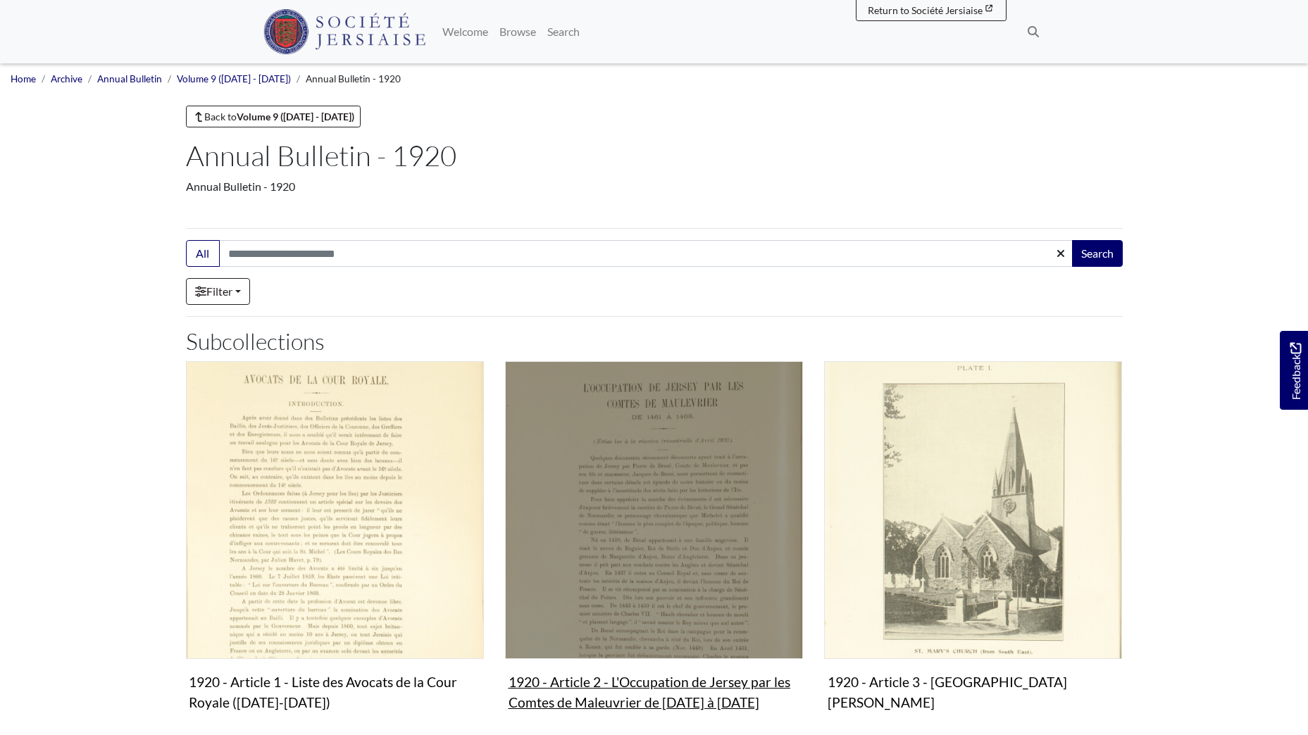
click at [680, 483] on img "Subcollection" at bounding box center [654, 510] width 298 height 298
